Goal: Task Accomplishment & Management: Complete application form

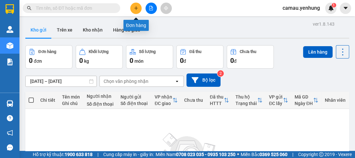
click at [135, 7] on icon "plus" at bounding box center [136, 8] width 5 height 5
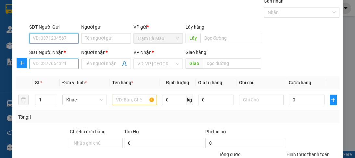
scroll to position [82, 0]
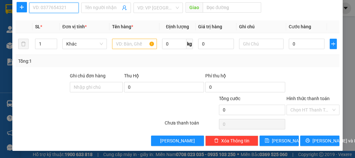
click at [42, 12] on input "SĐT Người Nhận *" at bounding box center [53, 8] width 49 height 10
type input "0399990497"
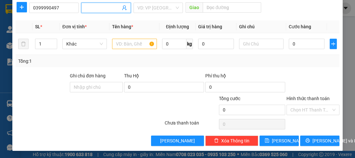
click at [110, 11] on span at bounding box center [105, 8] width 49 height 10
type input "a"
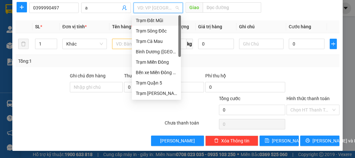
drag, startPoint x: 171, startPoint y: 7, endPoint x: 169, endPoint y: 46, distance: 39.0
click at [171, 7] on input "search" at bounding box center [155, 8] width 37 height 10
click at [159, 86] on div "Trạm Quận 5" at bounding box center [156, 82] width 41 height 7
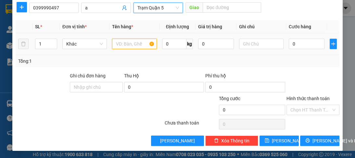
click at [128, 45] on input "text" at bounding box center [134, 44] width 44 height 10
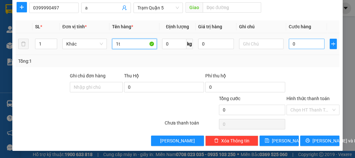
type input "1t"
click at [297, 40] on input "0" at bounding box center [307, 44] width 36 height 10
type input "6"
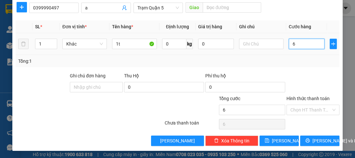
type input "60"
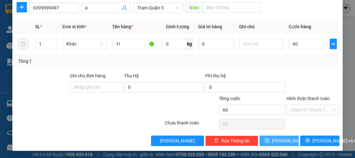
type input "60.000"
click at [279, 135] on button "Lưu" at bounding box center [278, 140] width 39 height 10
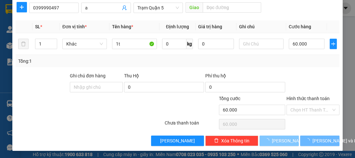
type input "0"
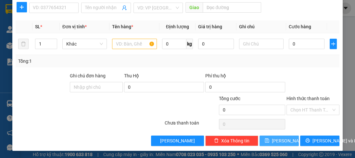
click at [281, 140] on span "Lưu" at bounding box center [289, 140] width 35 height 7
